Goal: Download file/media

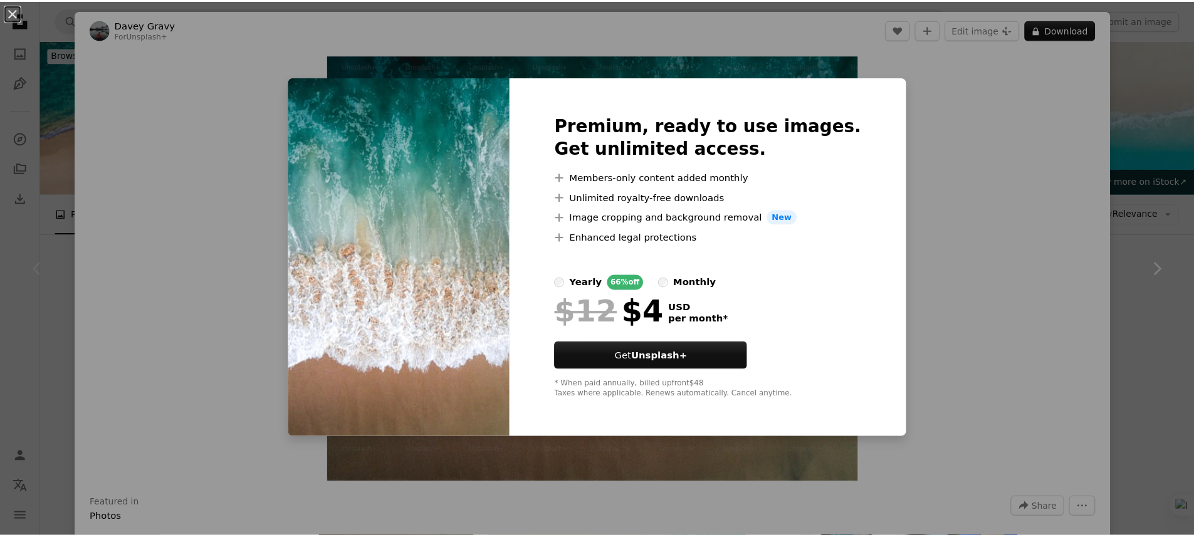
scroll to position [214, 0]
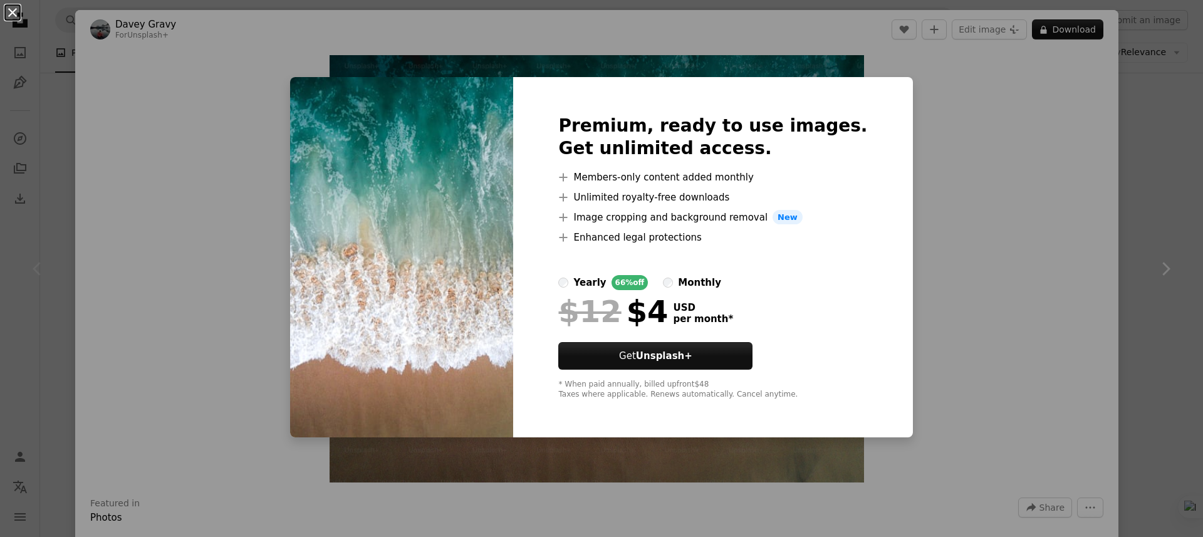
click at [11, 13] on button "An X shape" at bounding box center [12, 12] width 15 height 15
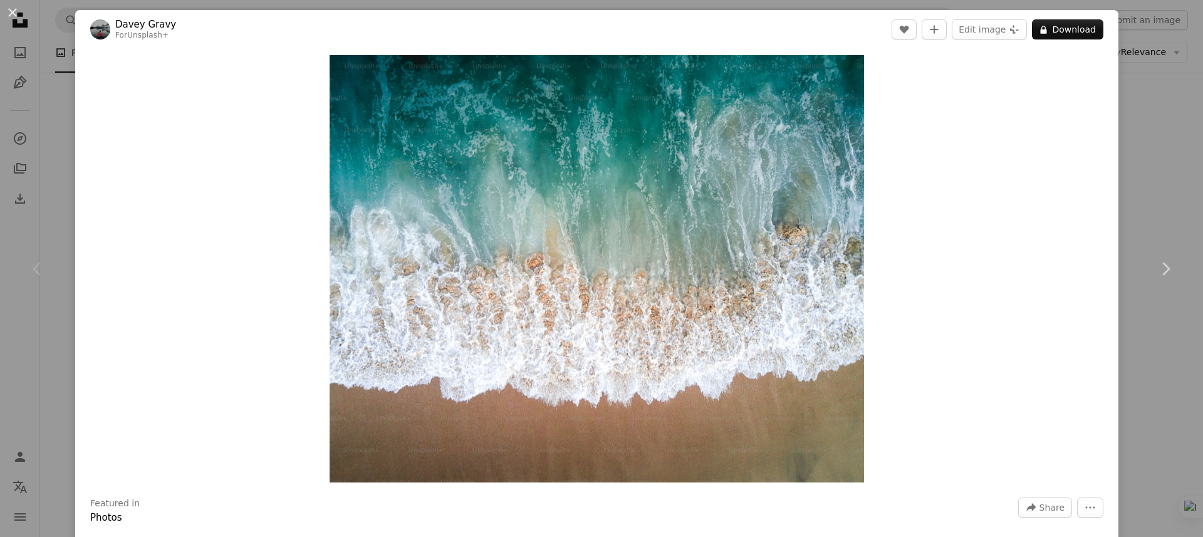
click at [1162, 133] on div "An X shape Chevron left Chevron right Davey Gravy For Unsplash+ A heart A plus …" at bounding box center [601, 268] width 1203 height 537
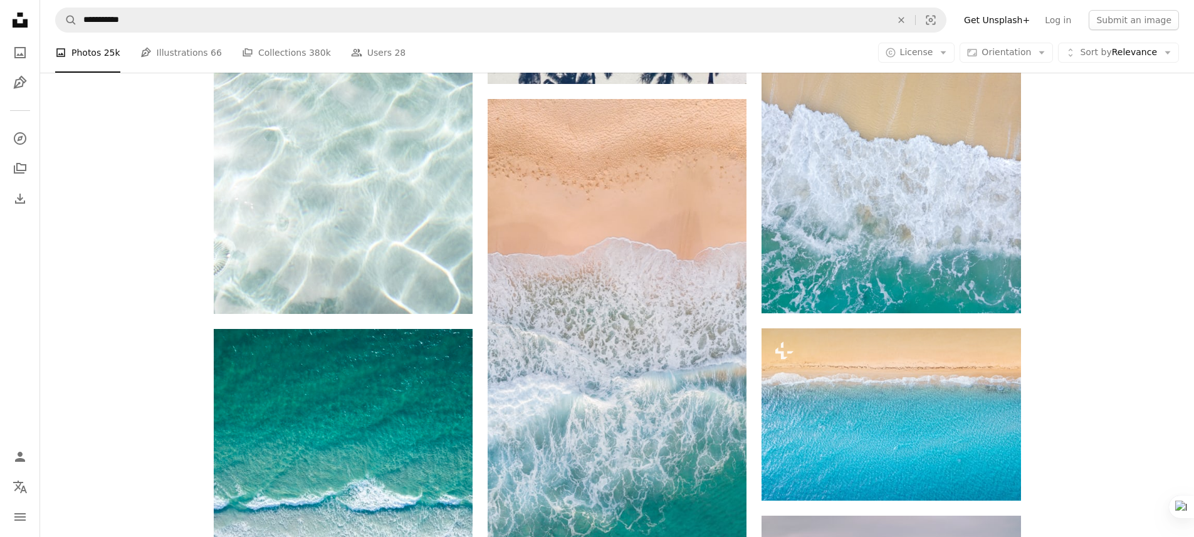
scroll to position [631, 0]
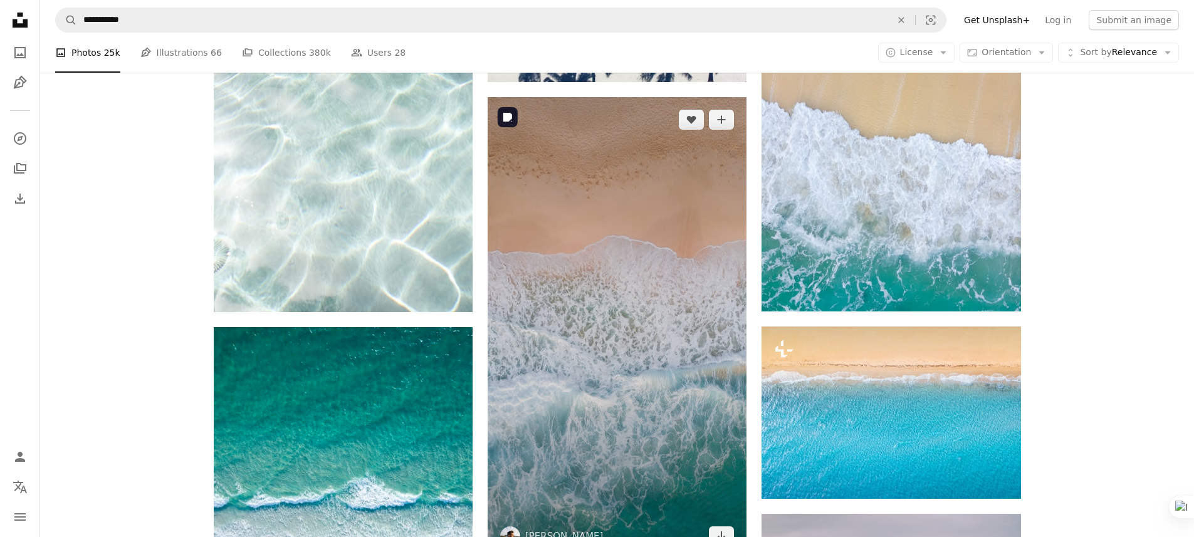
click at [711, 201] on img at bounding box center [616, 328] width 259 height 462
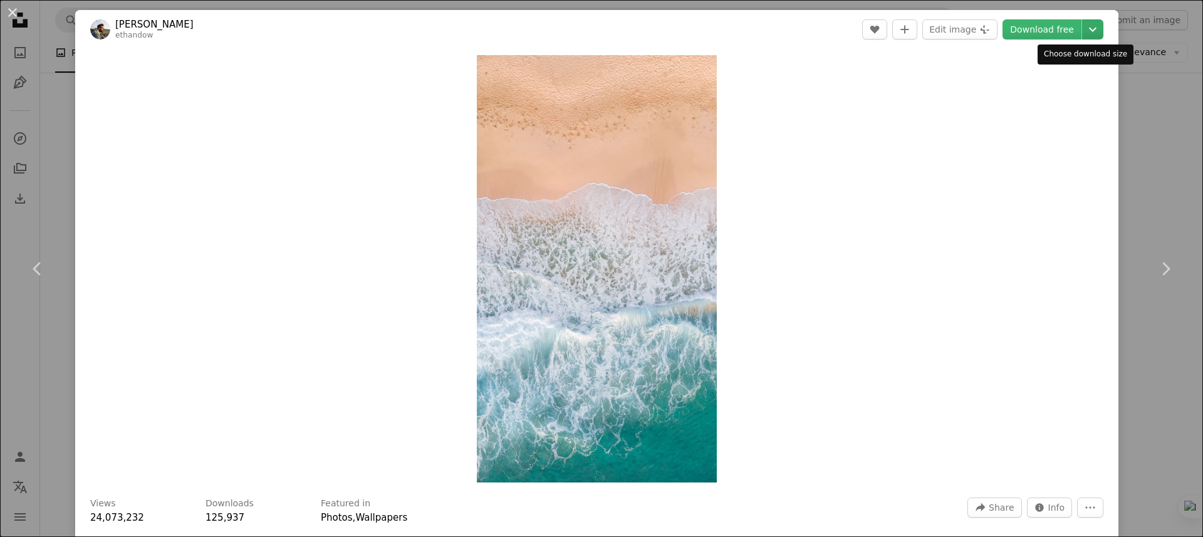
click at [1083, 34] on icon "Chevron down" at bounding box center [1093, 29] width 20 height 15
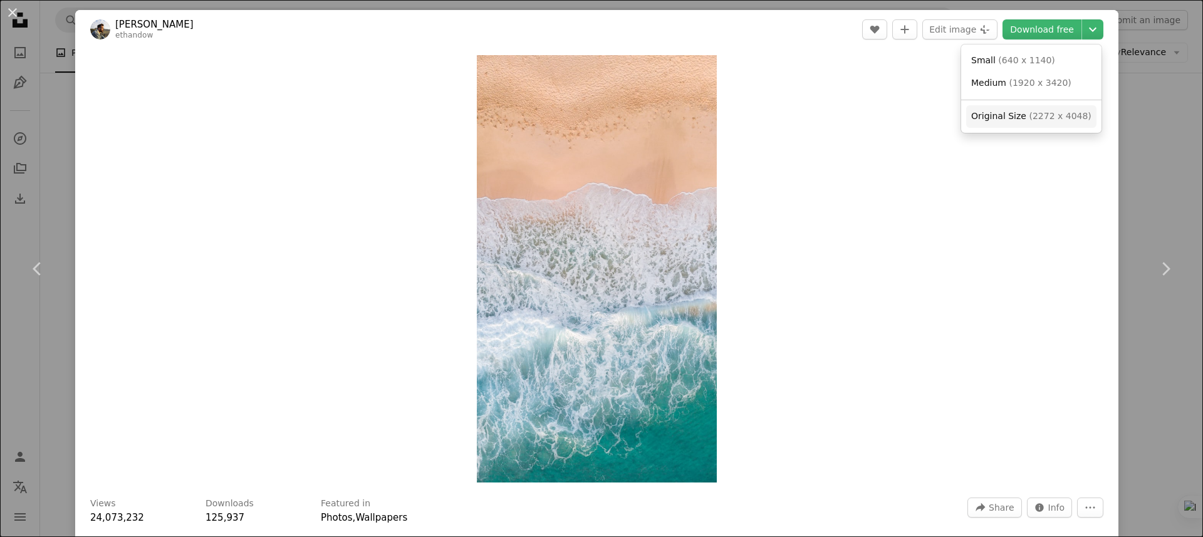
click at [1041, 114] on span "( 2272 x 4048 )" at bounding box center [1060, 116] width 62 height 10
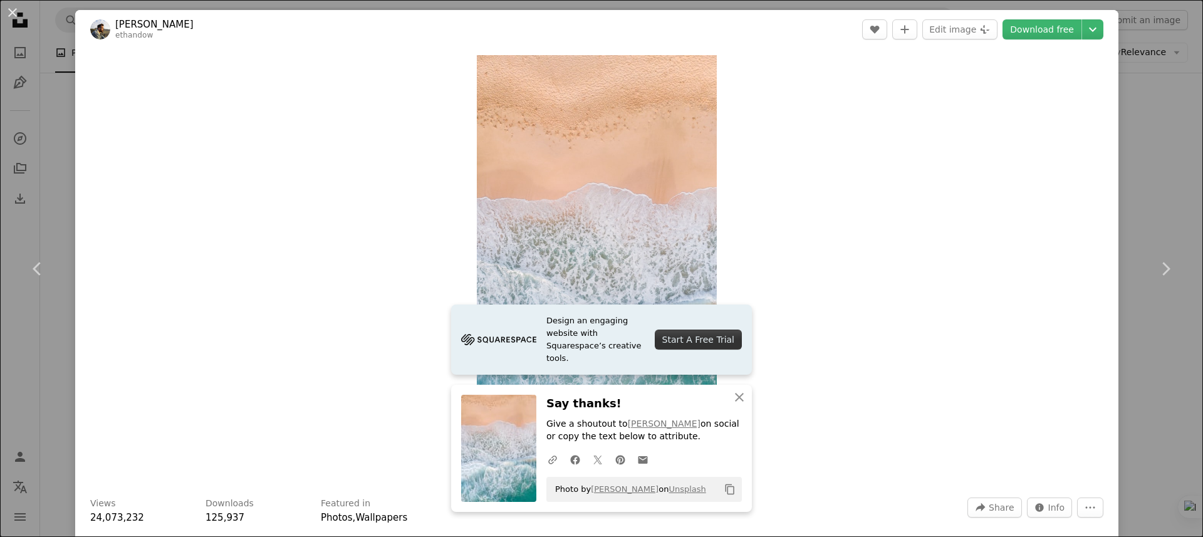
click at [1163, 146] on div "An X shape Chevron left Chevron right Design an engaging website with Squarespa…" at bounding box center [601, 268] width 1203 height 537
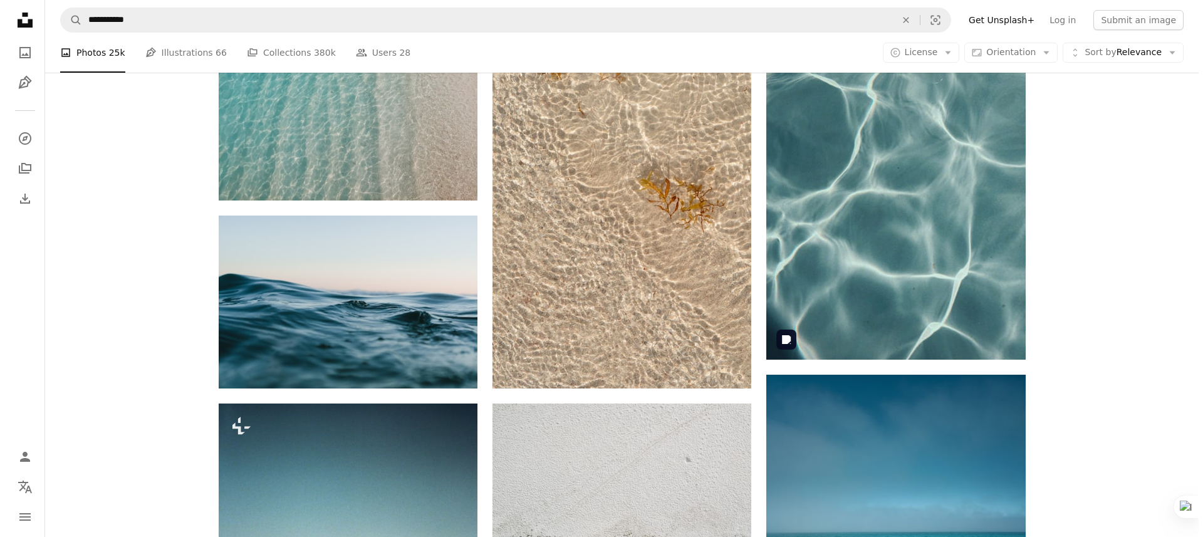
scroll to position [1581, 0]
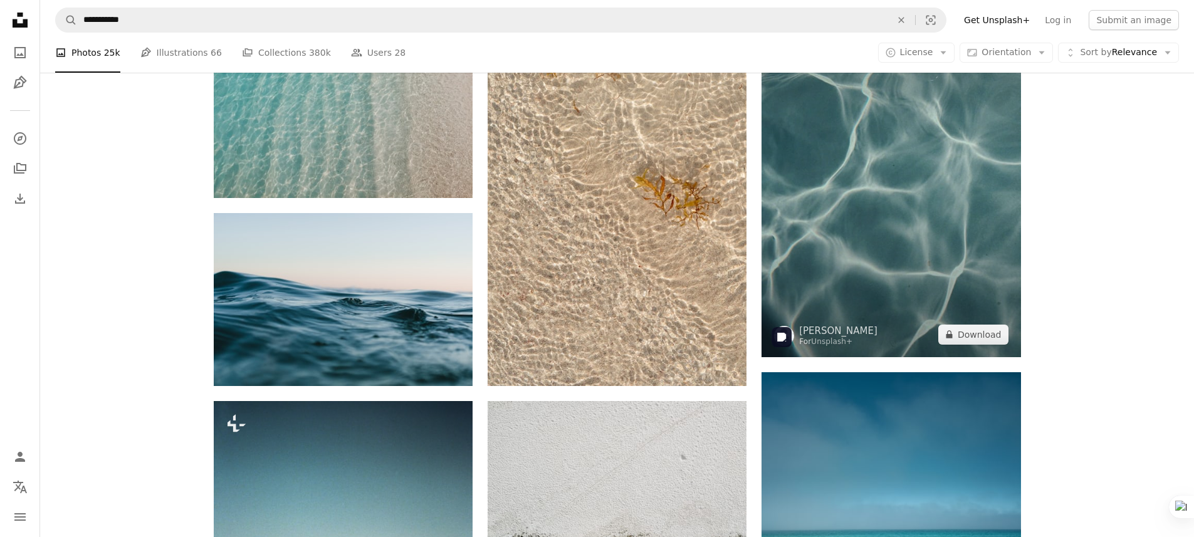
click at [941, 183] on img at bounding box center [890, 162] width 259 height 390
